Goal: Task Accomplishment & Management: Manage account settings

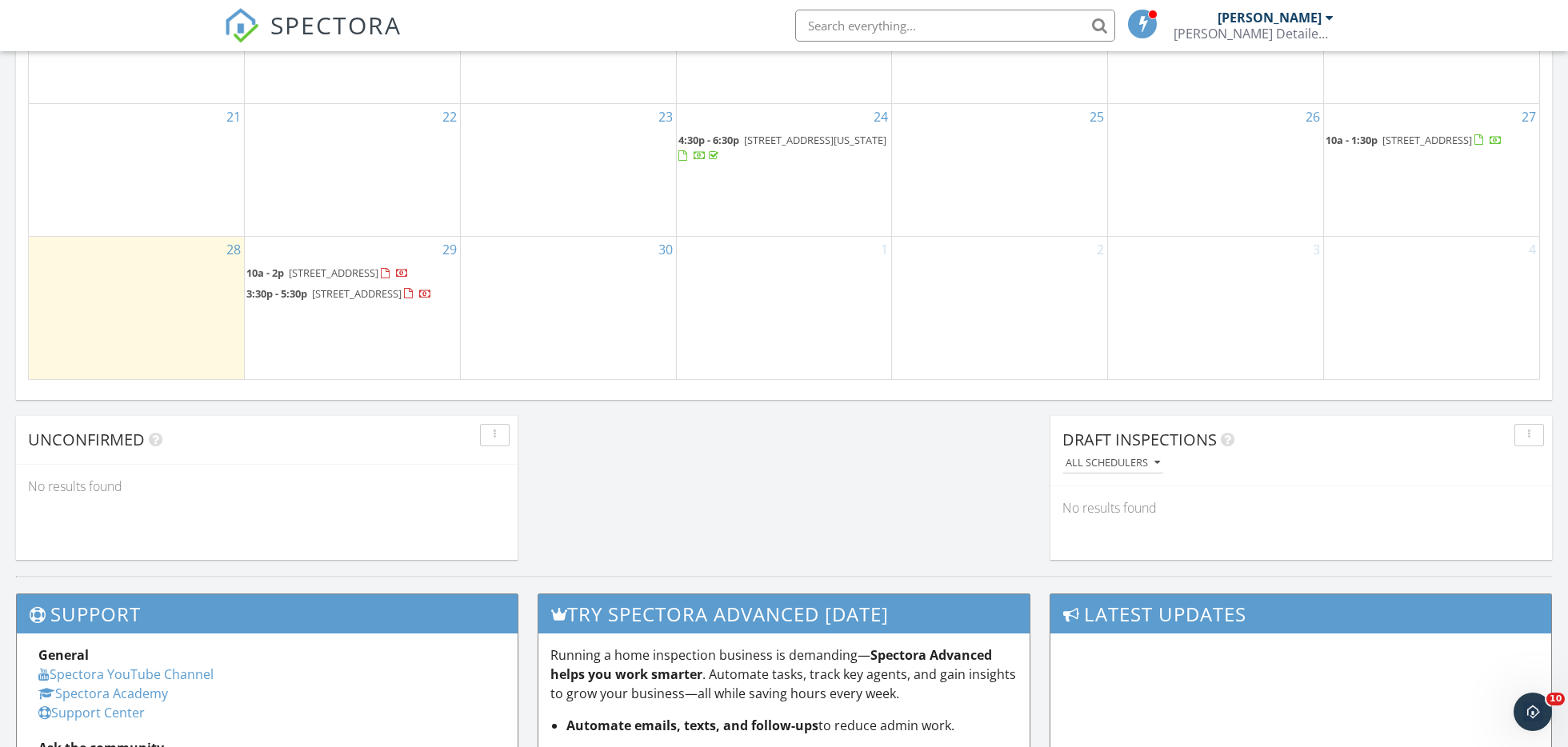
scroll to position [996, 0]
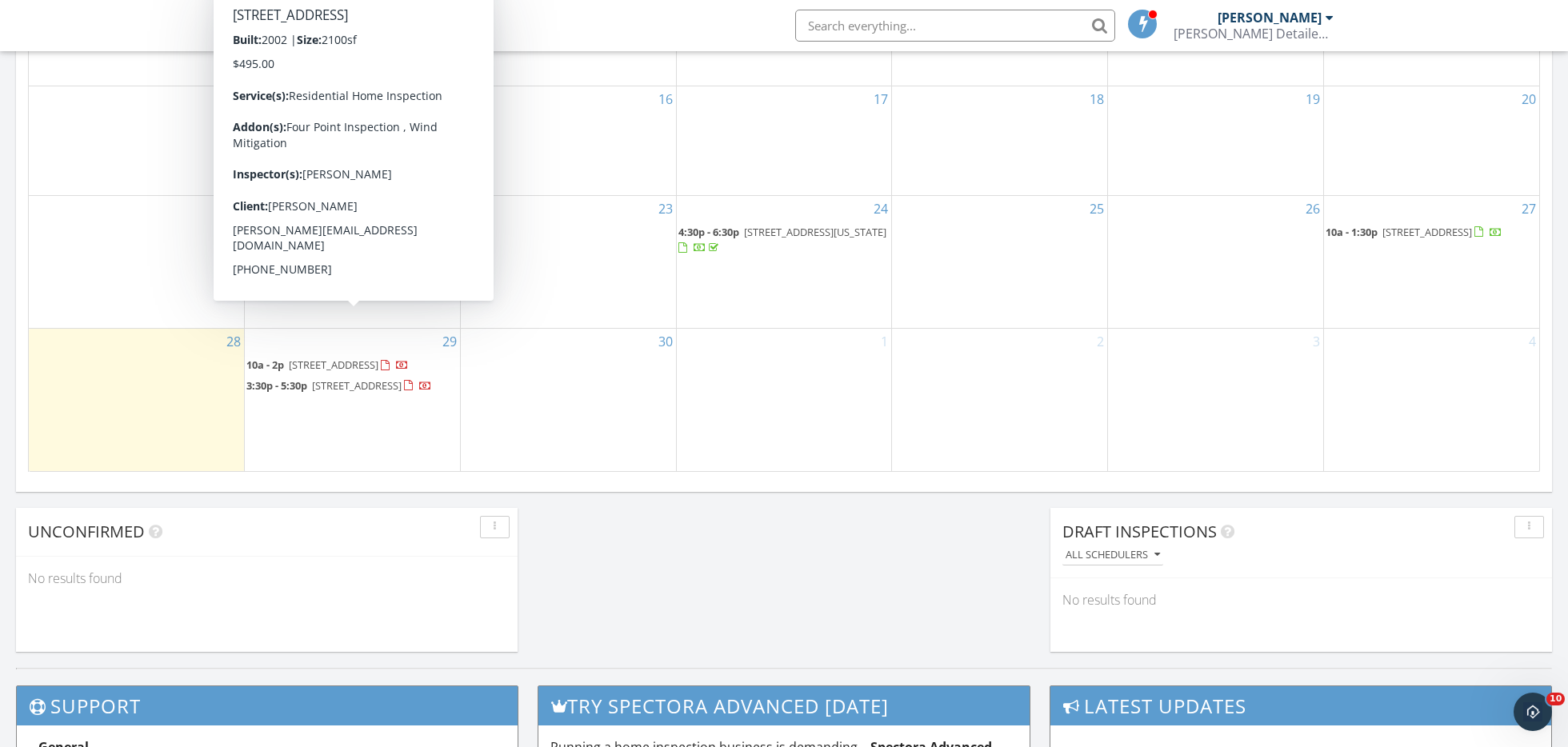
click at [365, 358] on span "7284 NW 116th Way, Parkland 33076" at bounding box center [334, 365] width 90 height 15
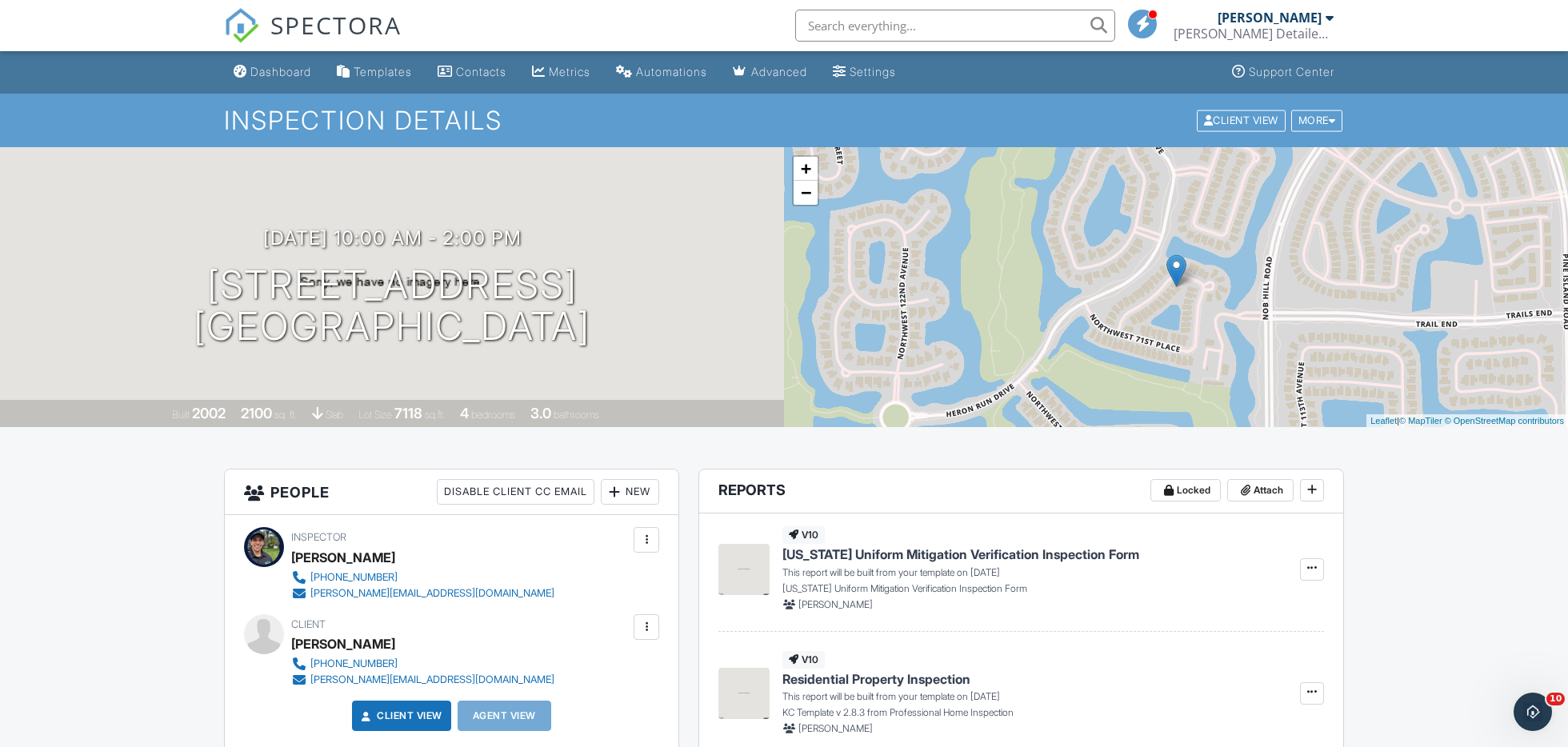
click at [652, 298] on div "09/29/2025 10:00 am - 2:00 pm 7284 NW 116th Way Parkland, FL 33076" at bounding box center [392, 287] width 784 height 121
click at [522, 230] on h3 "09/29/2025 10:00 am - 2:00 pm" at bounding box center [393, 238] width 258 height 22
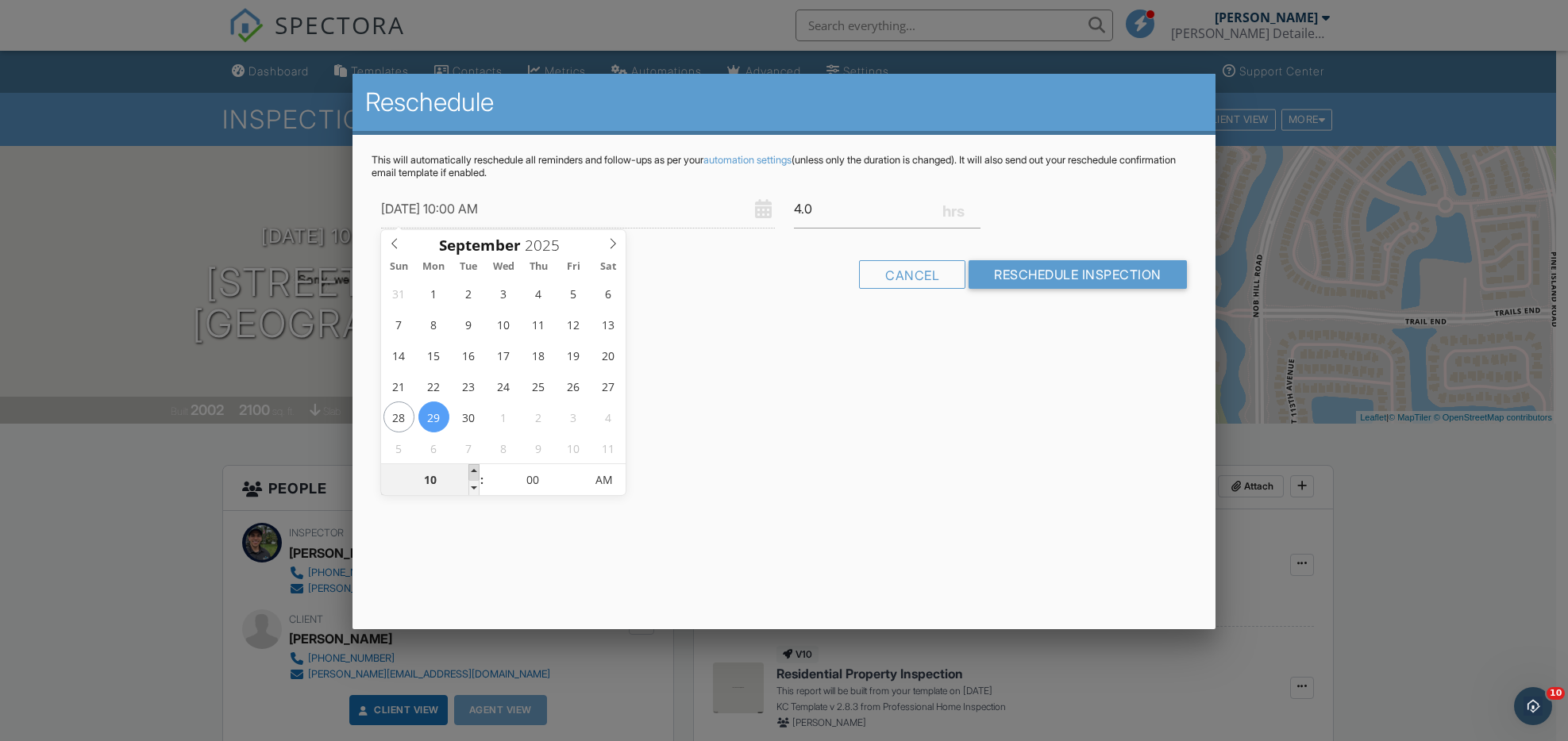
type input "09/29/2025 11:00 AM"
type input "11"
click at [476, 469] on span at bounding box center [474, 471] width 11 height 15
click at [801, 211] on input "4.0" at bounding box center [888, 209] width 187 height 39
click at [820, 216] on input "3.0" at bounding box center [888, 209] width 187 height 39
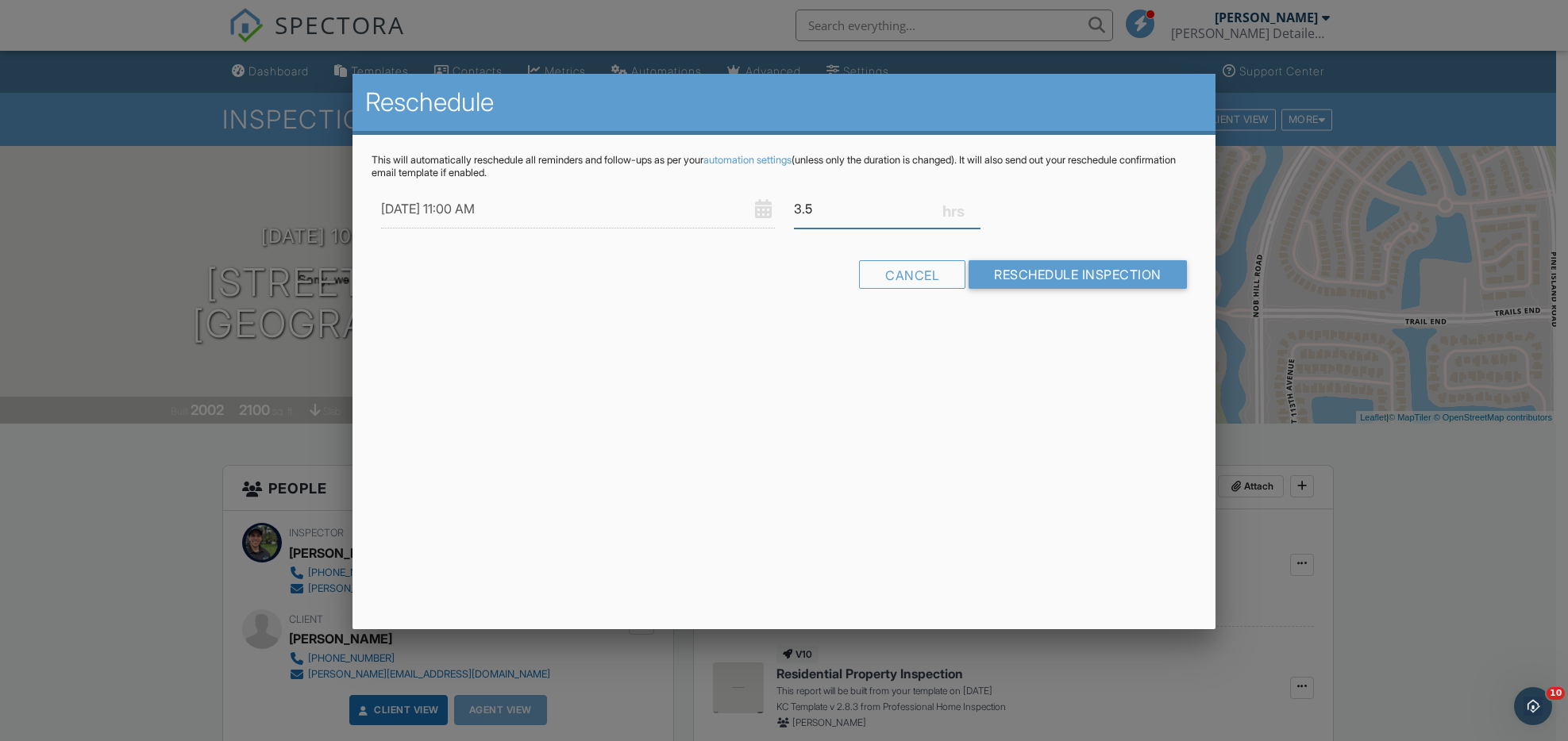
type input "3.5"
click at [1094, 233] on form "09/29/2025 11:00 AM 3.5 Warning: this date/time is in the past. Cancel Reschedu…" at bounding box center [783, 245] width 824 height 111
click at [910, 266] on div "Cancel" at bounding box center [912, 274] width 106 height 28
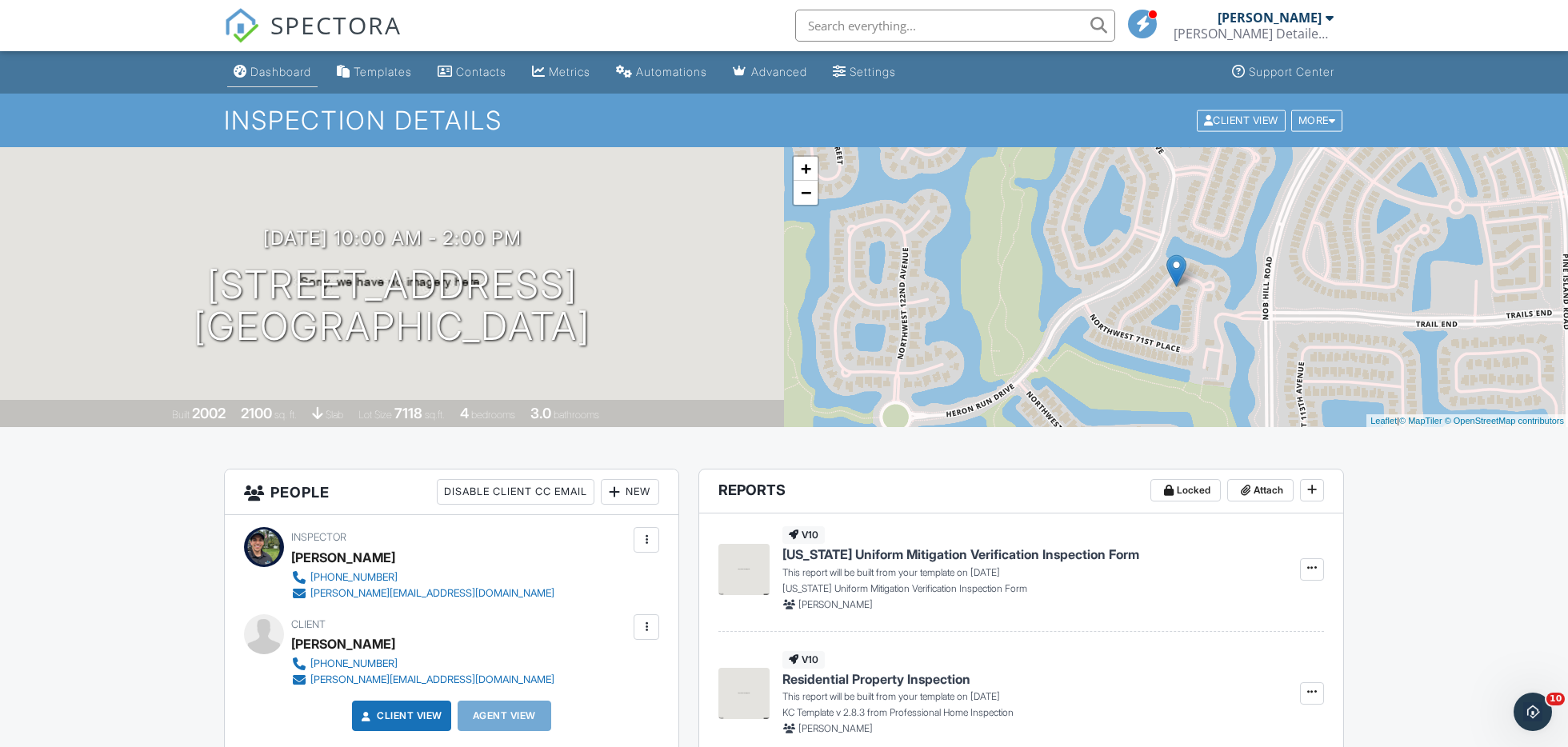
click at [265, 70] on div "Dashboard" at bounding box center [281, 71] width 60 height 14
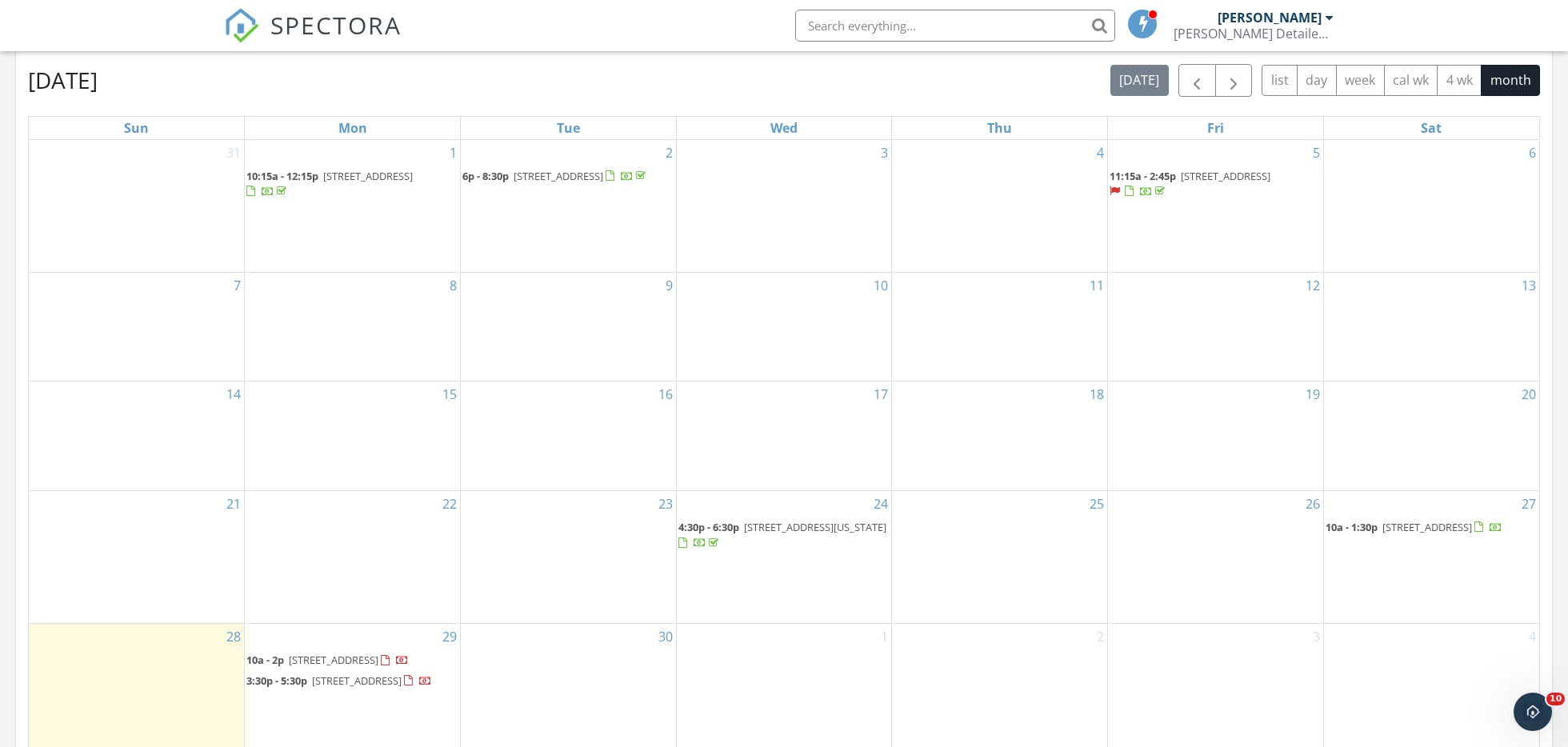
scroll to position [729, 0]
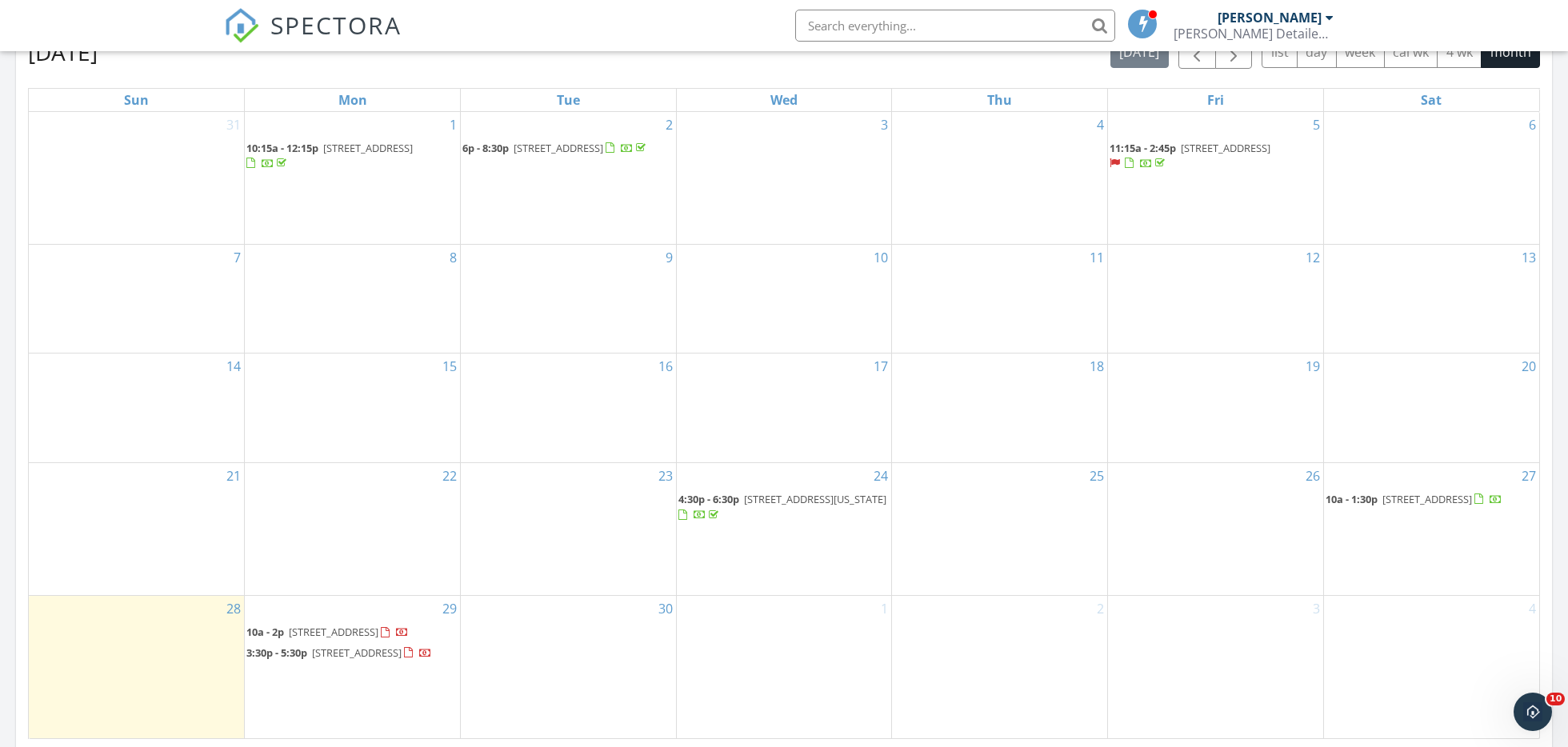
click at [1453, 493] on span "[STREET_ADDRESS]" at bounding box center [1428, 500] width 90 height 15
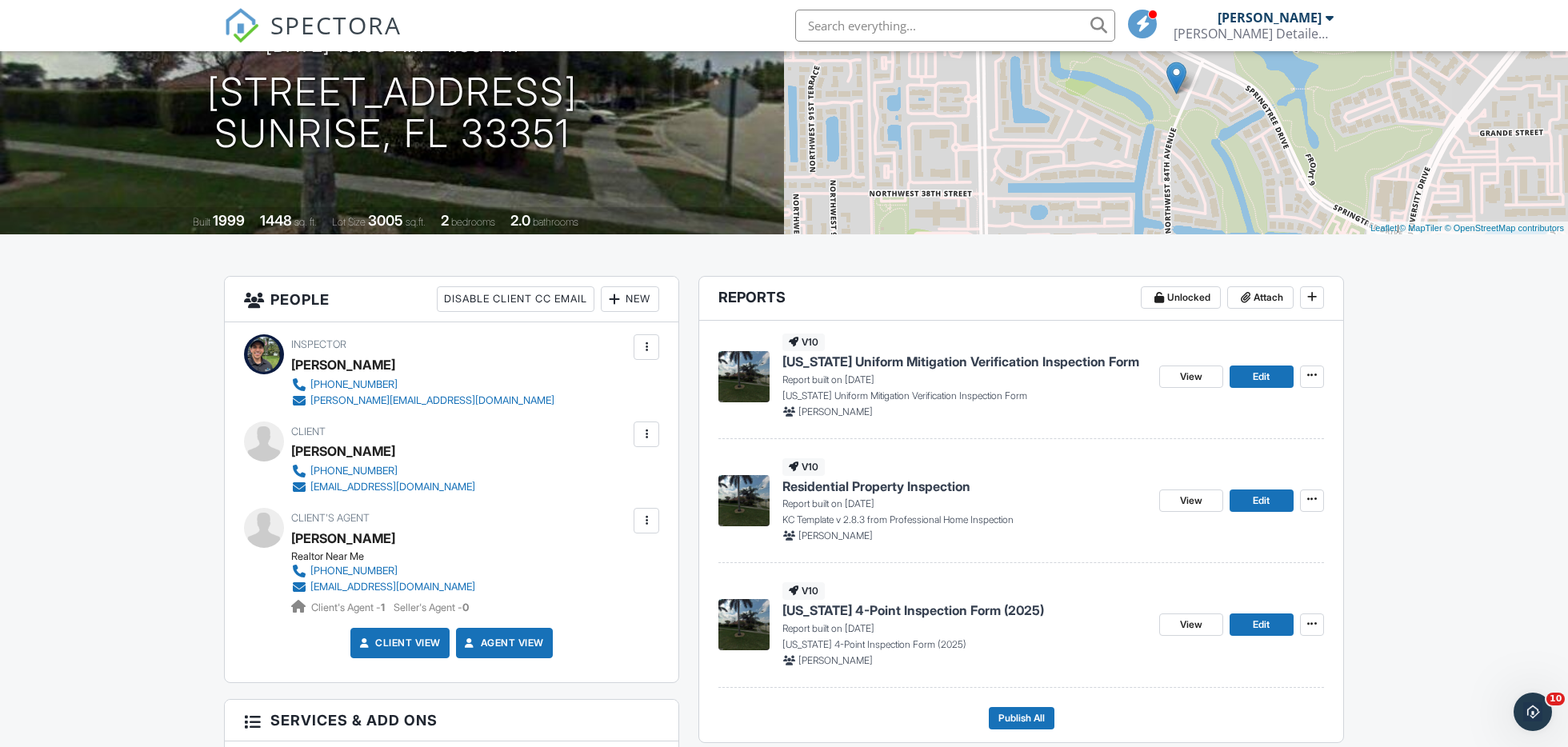
scroll to position [178, 0]
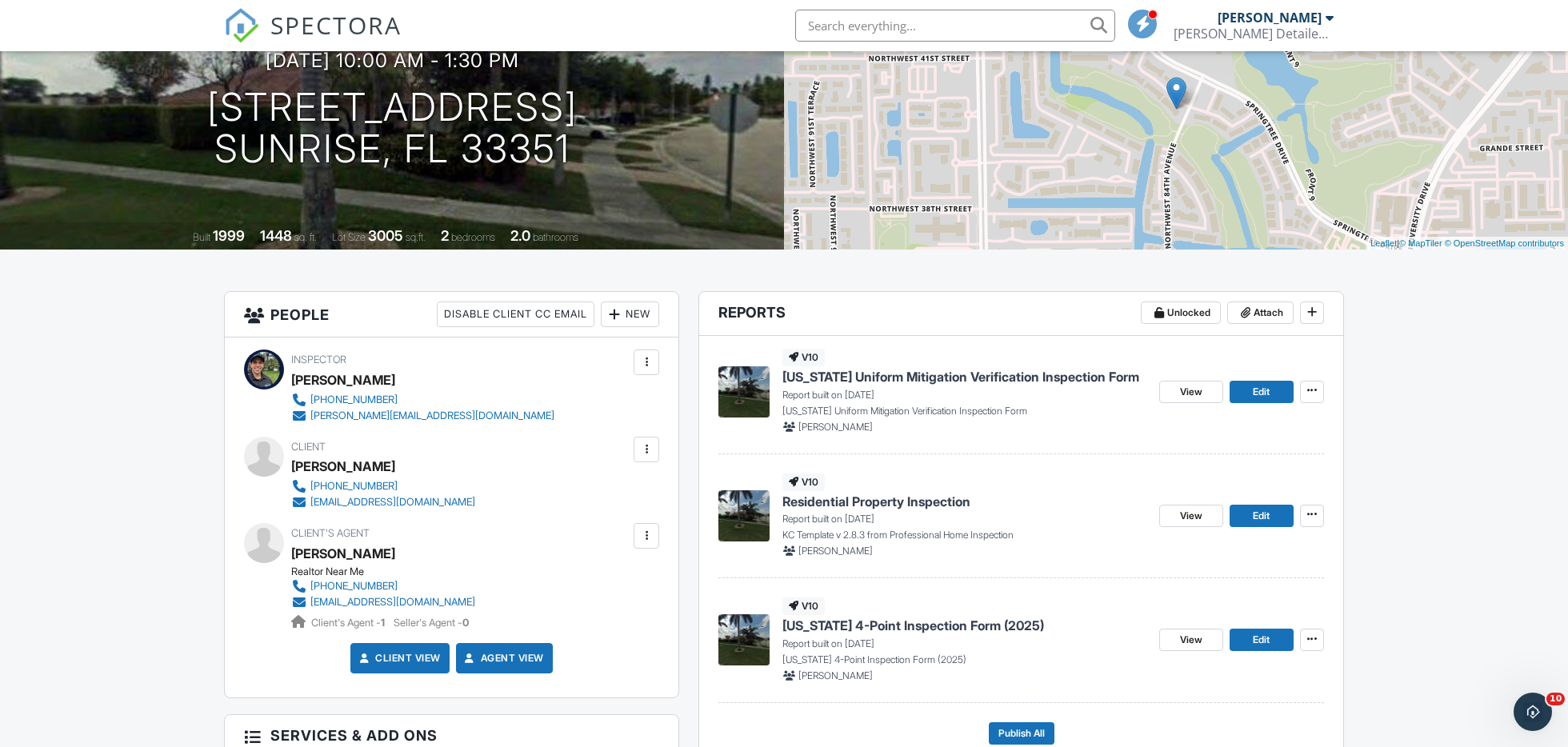
click at [945, 375] on span "[US_STATE] Uniform Mitigation Verification Inspection Form" at bounding box center [961, 376] width 357 height 17
